Goal: Information Seeking & Learning: Learn about a topic

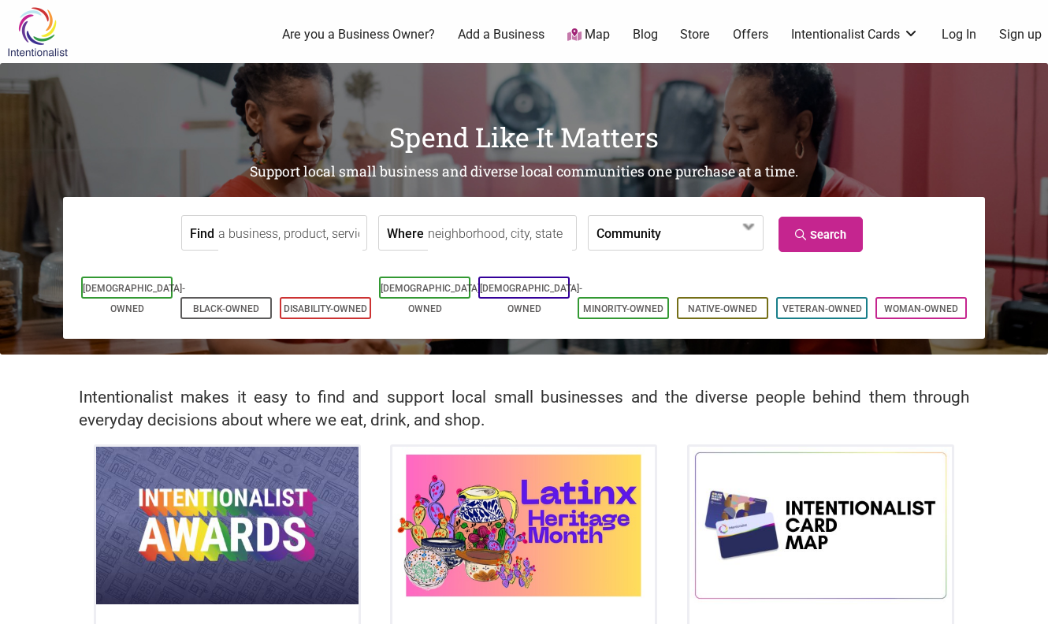
scroll to position [104, 0]
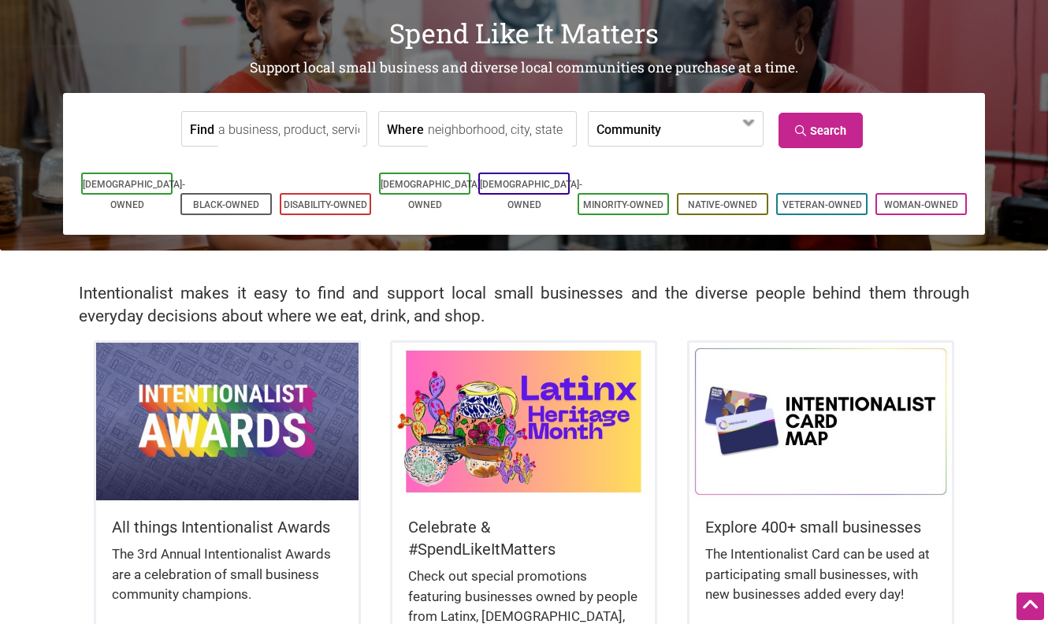
click at [218, 532] on h5 "All things Intentionalist Awards" at bounding box center [227, 527] width 231 height 22
click at [233, 415] on img at bounding box center [227, 422] width 262 height 158
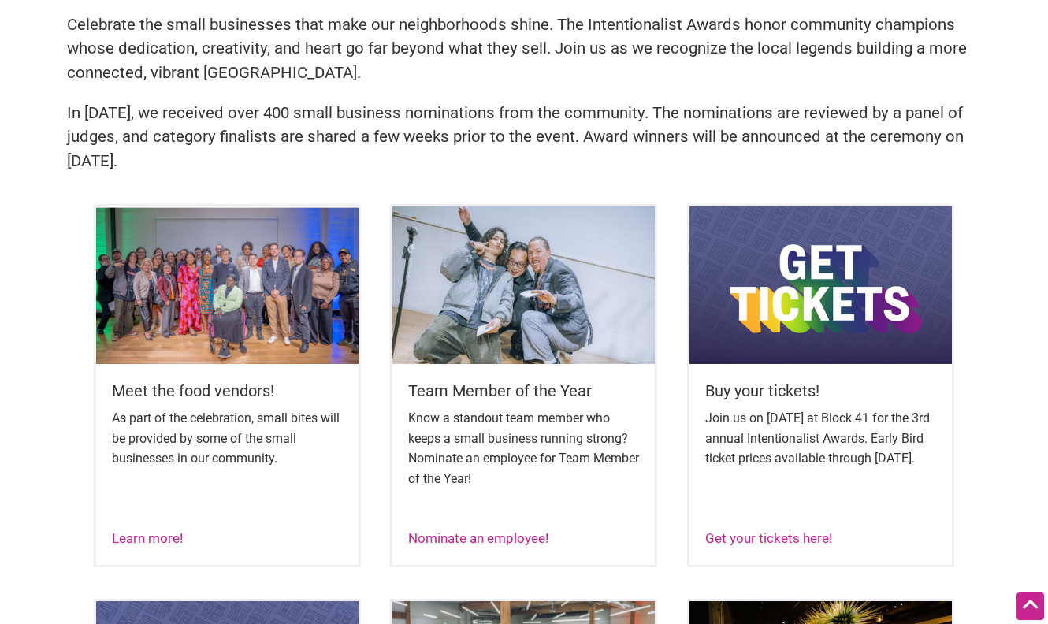
scroll to position [438, 0]
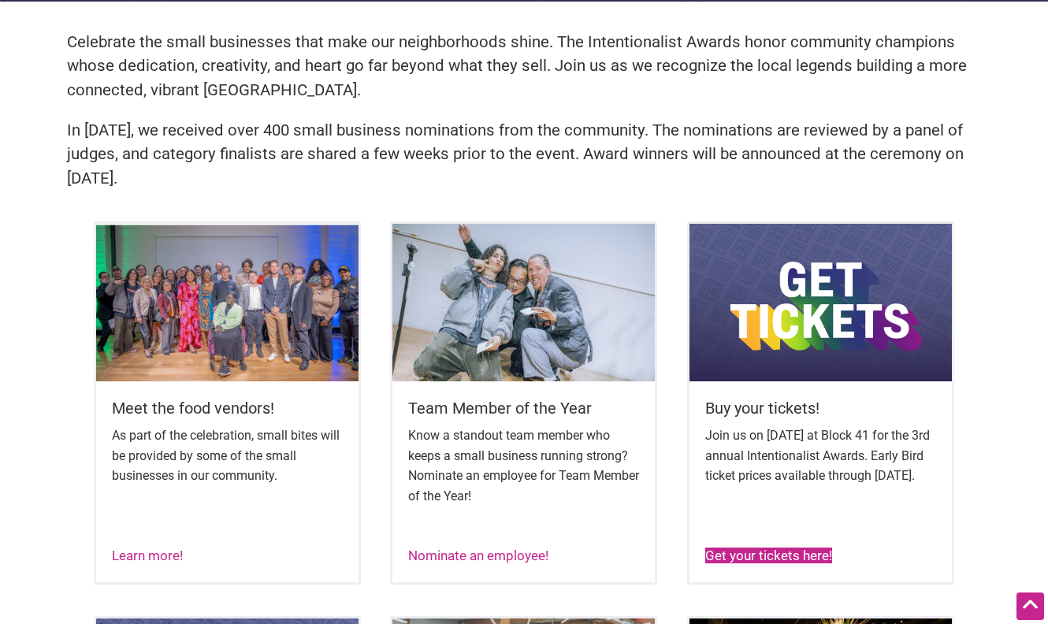
click at [734, 549] on link "Get your tickets here!" at bounding box center [768, 556] width 127 height 16
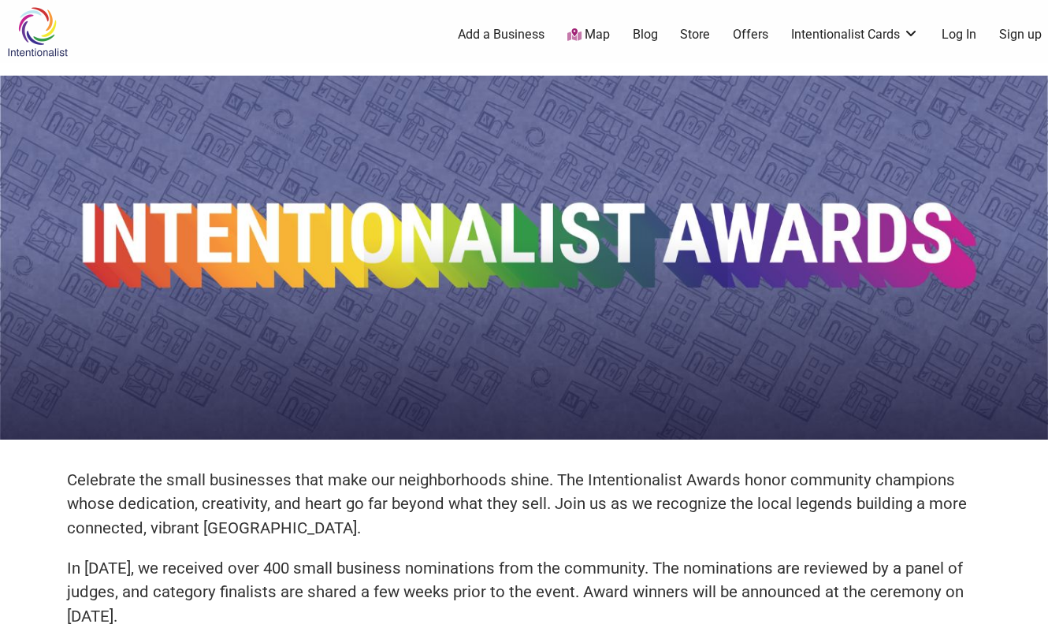
scroll to position [0, 0]
click at [52, 31] on img at bounding box center [37, 31] width 75 height 51
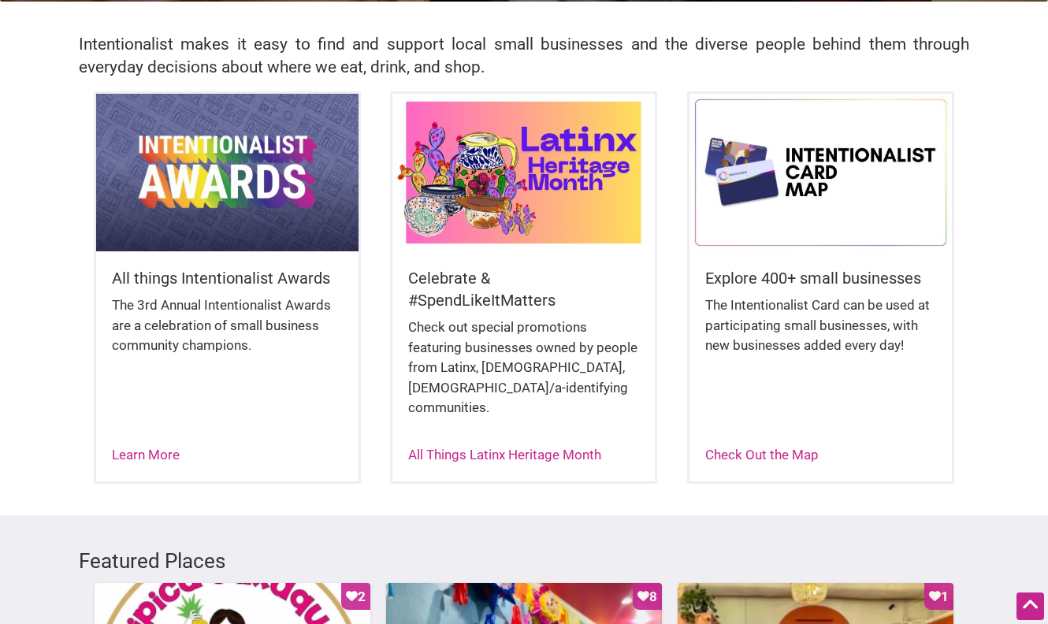
scroll to position [314, 0]
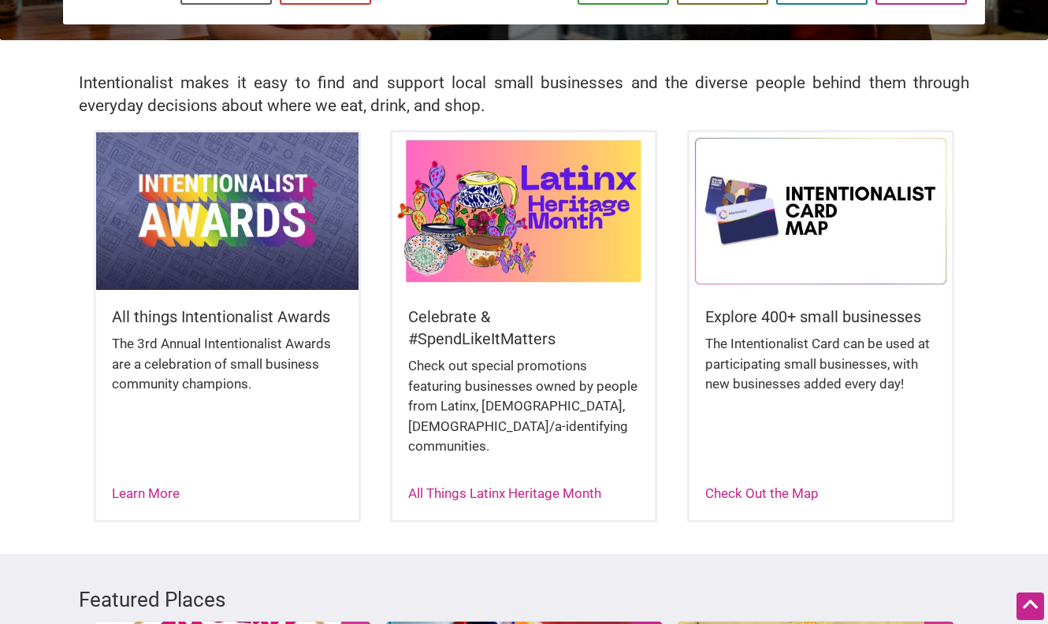
click at [291, 218] on img at bounding box center [227, 211] width 262 height 158
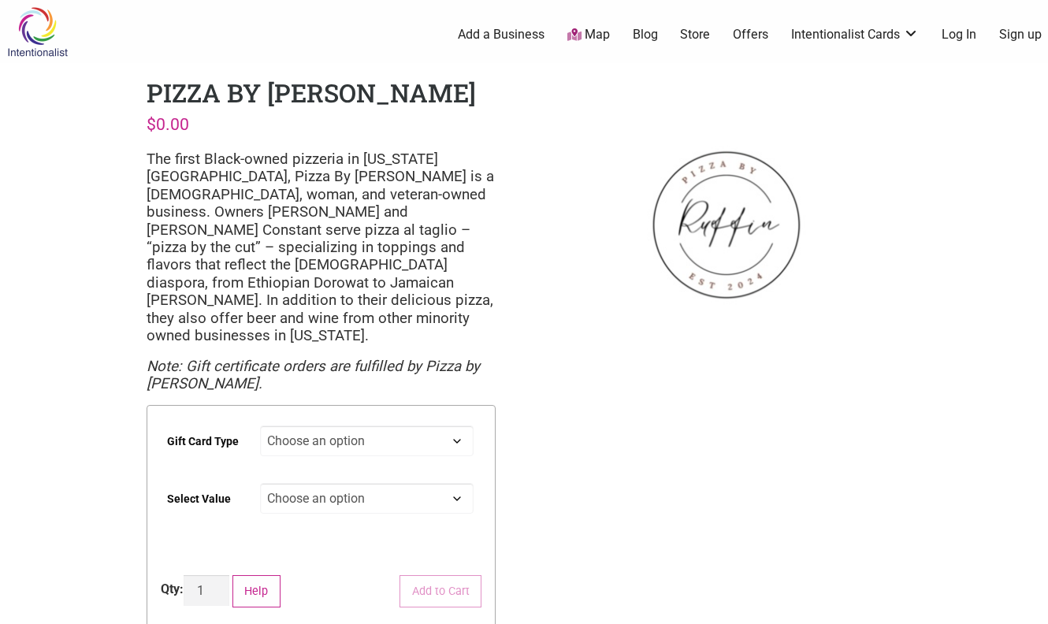
drag, startPoint x: 729, startPoint y: 244, endPoint x: 1099, endPoint y: 75, distance: 406.3
click at [837, 132] on img at bounding box center [726, 225] width 349 height 298
